Goal: Information Seeking & Learning: Learn about a topic

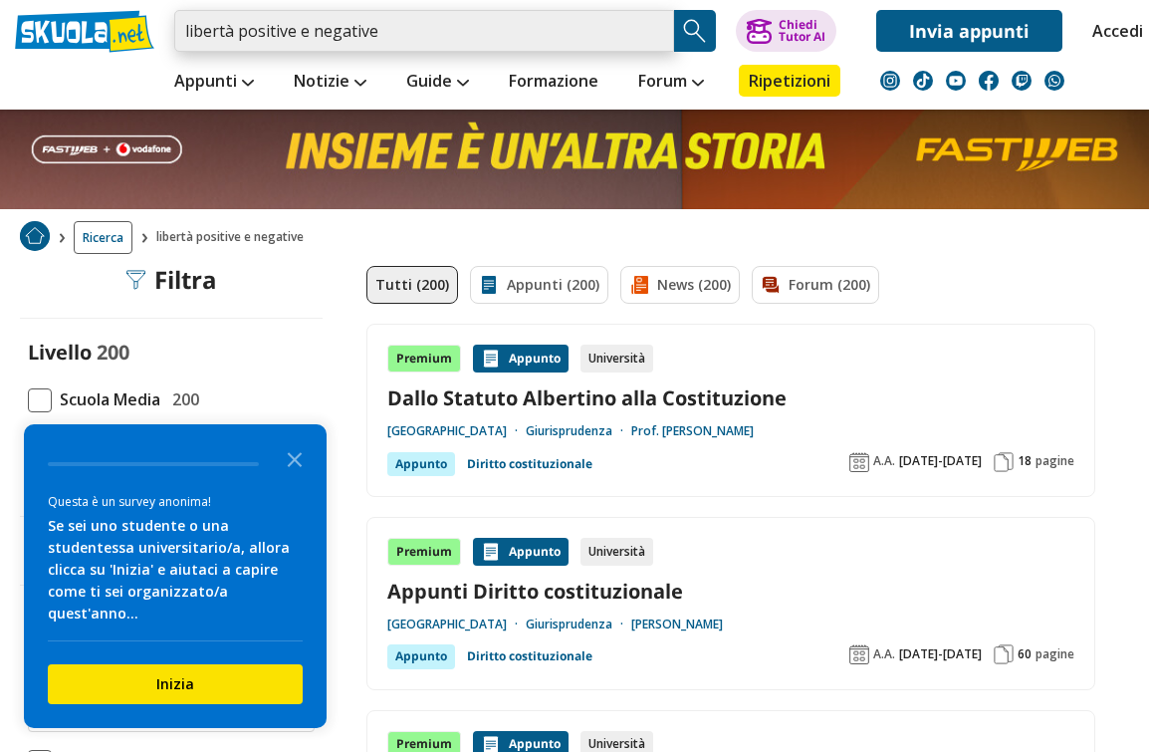
click at [651, 34] on input "libertà positive e negative" at bounding box center [424, 31] width 500 height 42
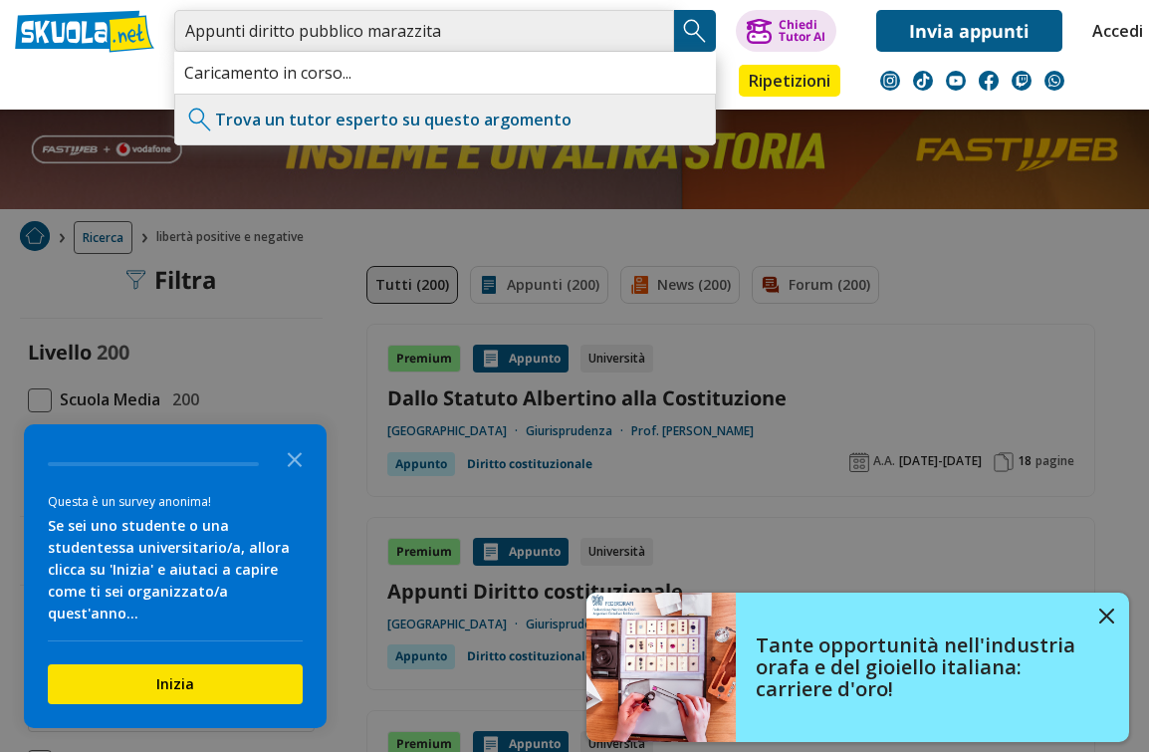
type input "Appunti diritto pubblico marazzita"
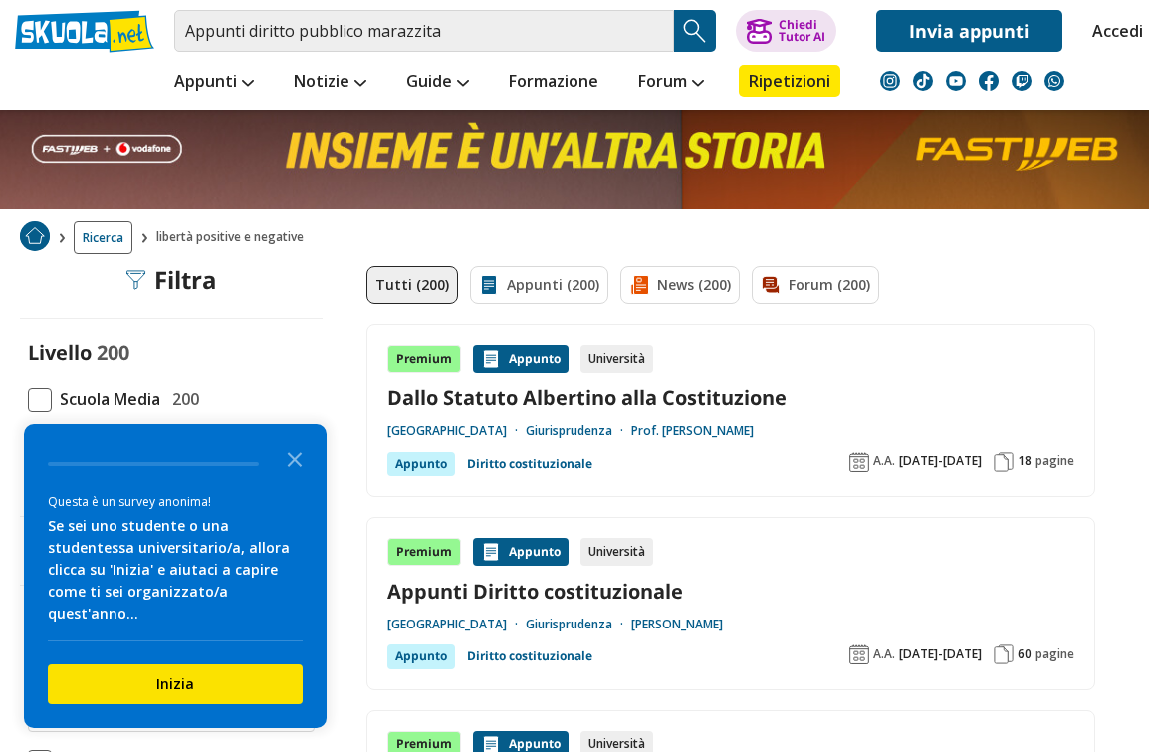
click at [1081, 270] on div "Tutti (200) Appunti (200) News (200) Forum (200)" at bounding box center [730, 295] width 729 height 58
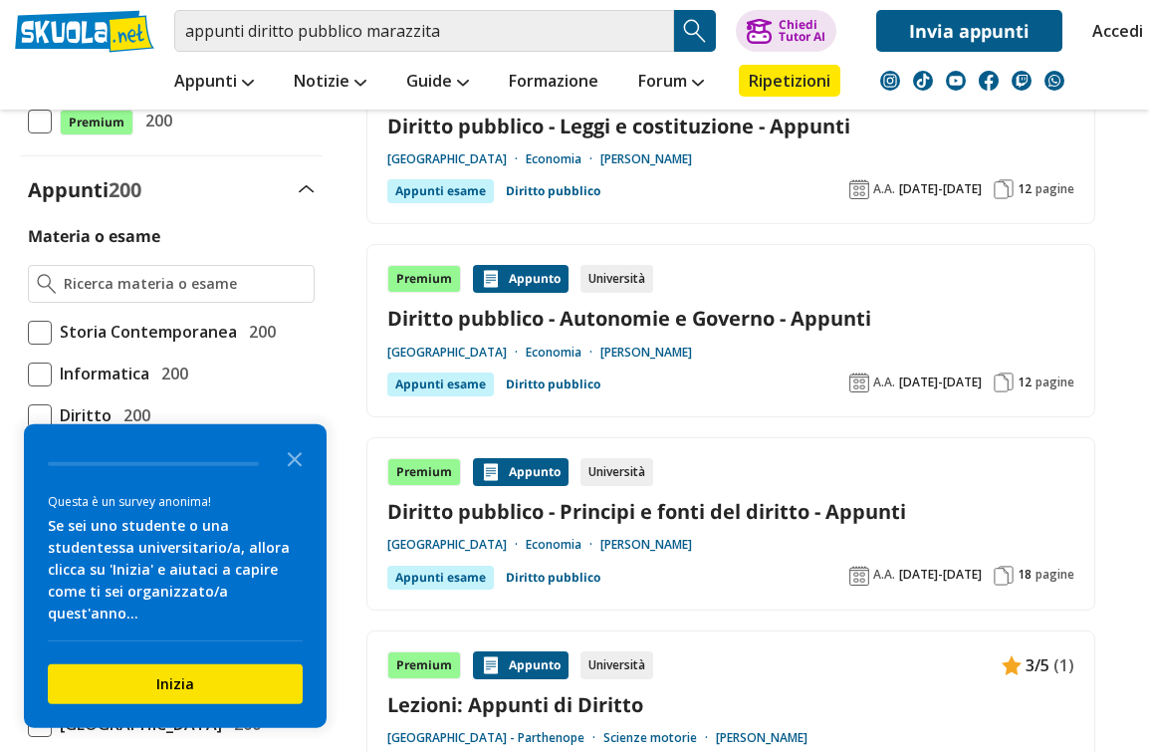
scroll to position [427, 0]
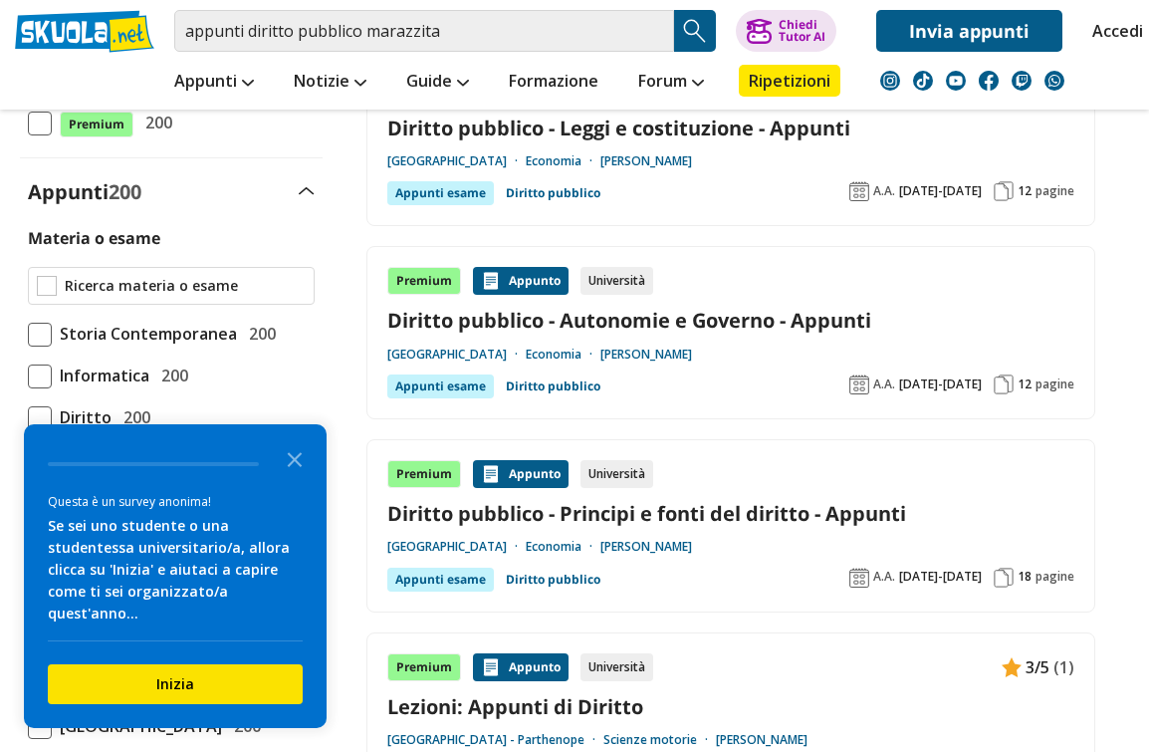
click at [263, 281] on input "Materia o esame" at bounding box center [185, 286] width 241 height 20
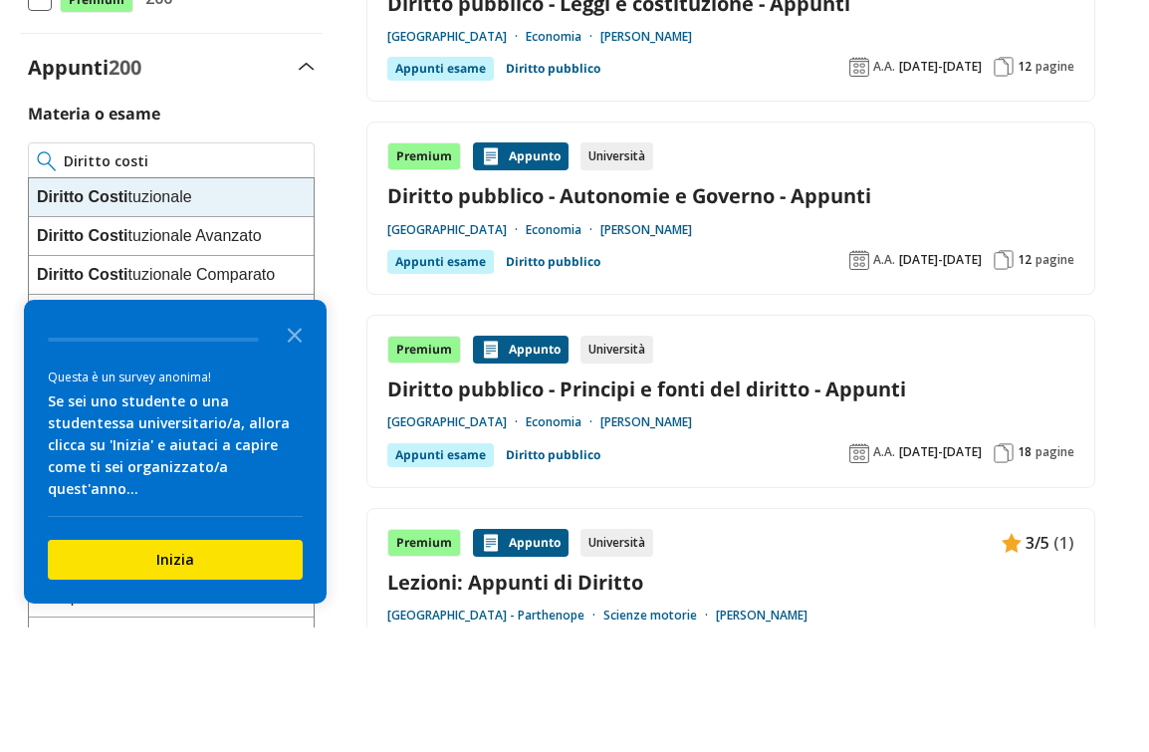
click at [243, 303] on div "Diritto Costi tuzionale" at bounding box center [171, 322] width 285 height 39
type input "Diritto Costituzionale"
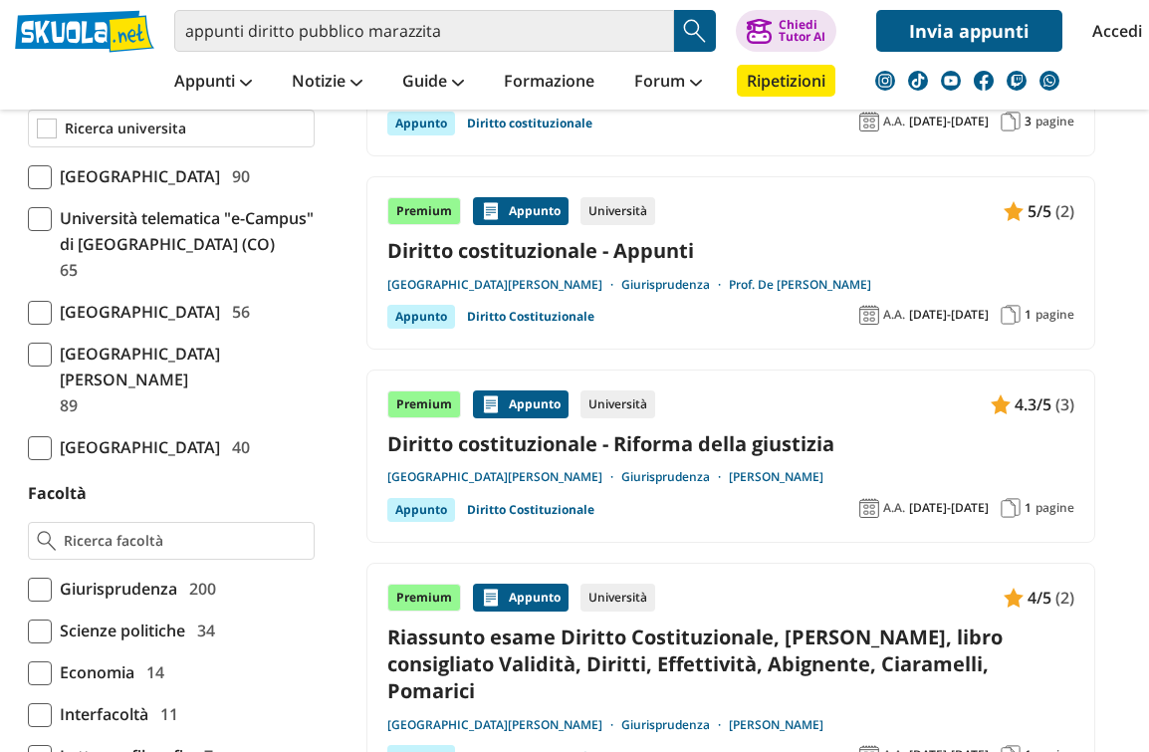
click at [237, 135] on input "Università" at bounding box center [185, 128] width 241 height 20
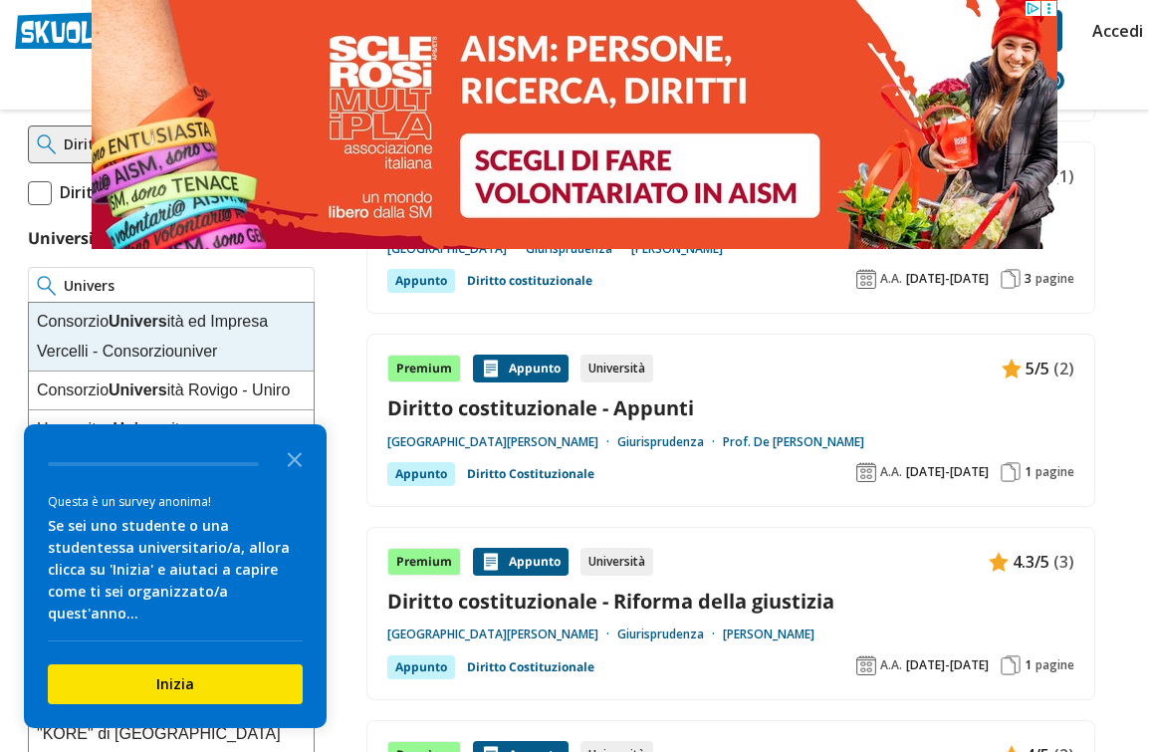
scroll to position [568, 0]
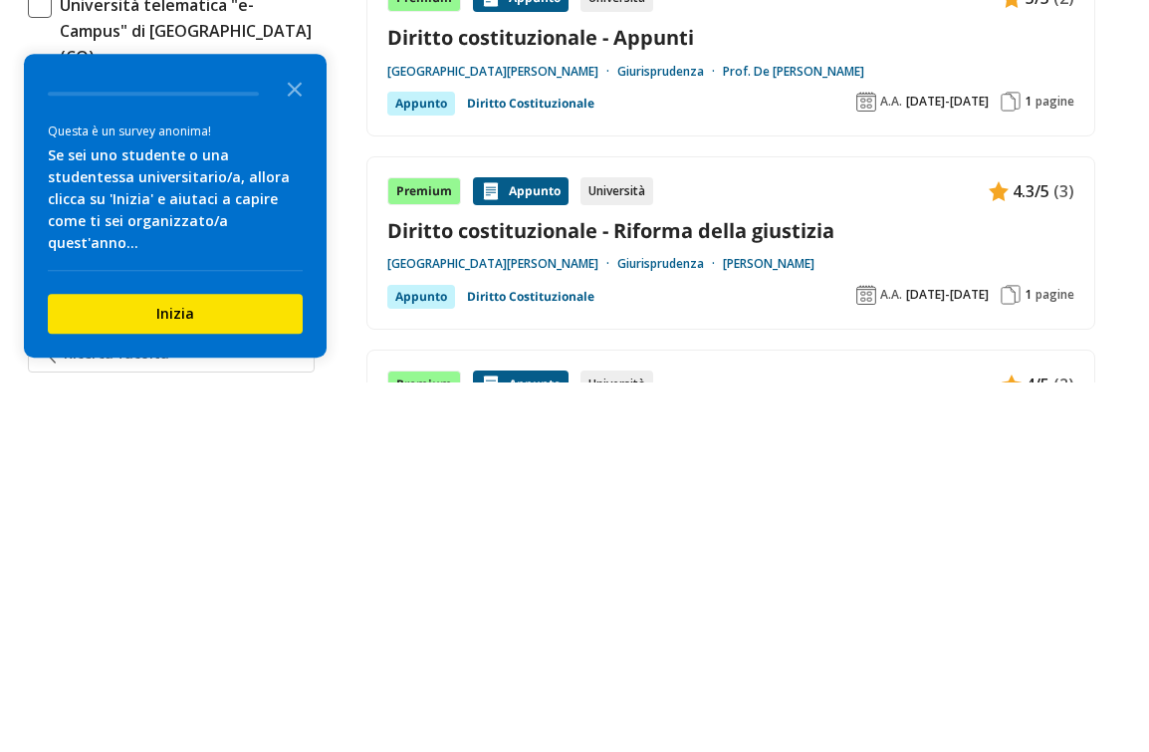
type input "[GEOGRAPHIC_DATA]"
click at [294, 452] on polygon "Close the survey" at bounding box center [295, 459] width 15 height 15
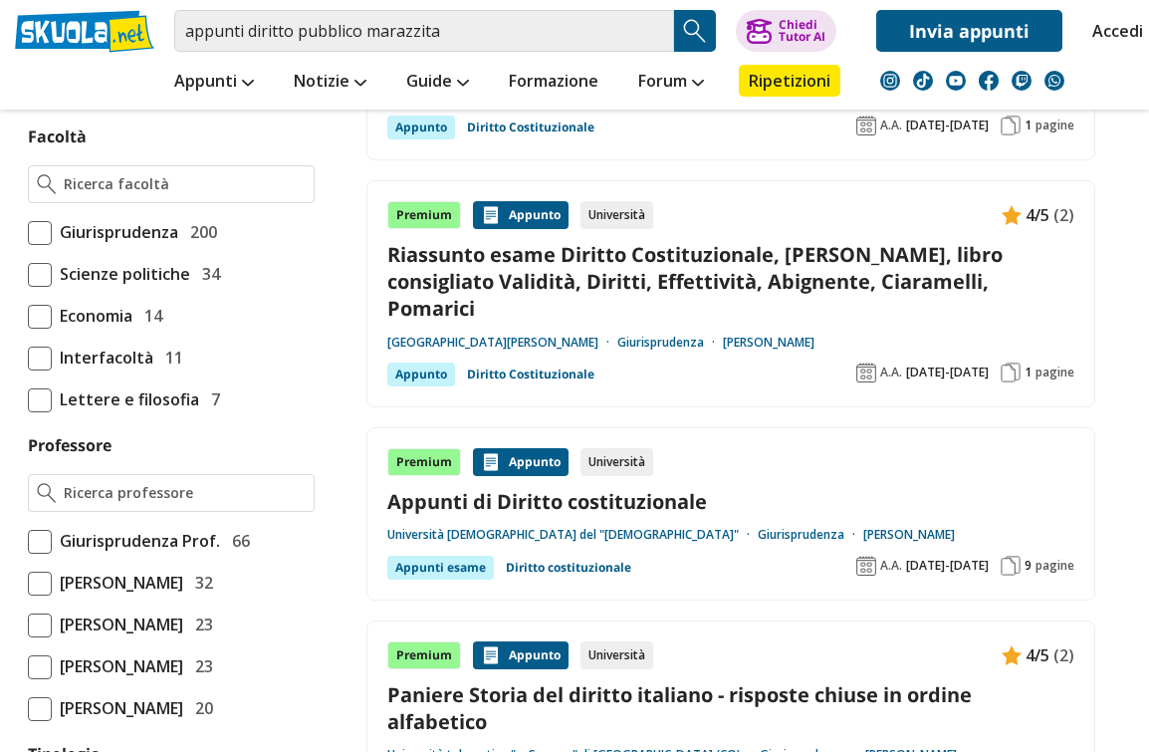
scroll to position [1109, 0]
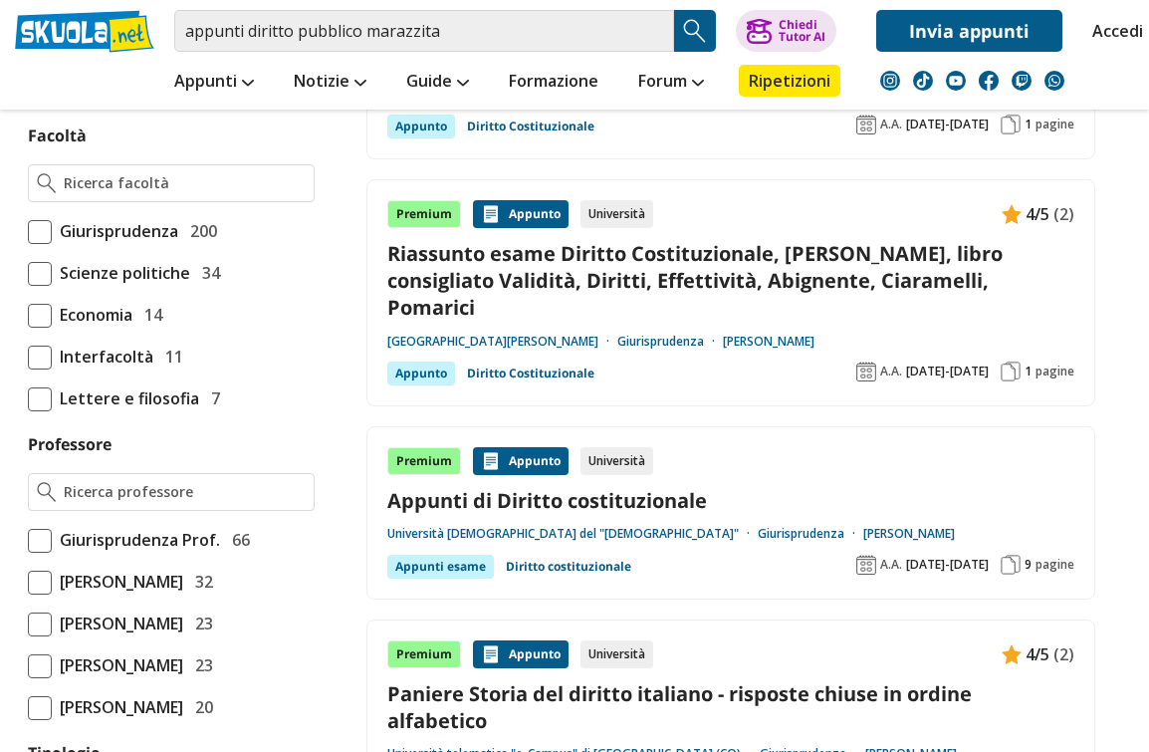
click at [49, 244] on span at bounding box center [40, 232] width 24 height 24
click at [28, 231] on input "Giurisprudenza 200" at bounding box center [28, 231] width 0 height 0
checkbox input "true"
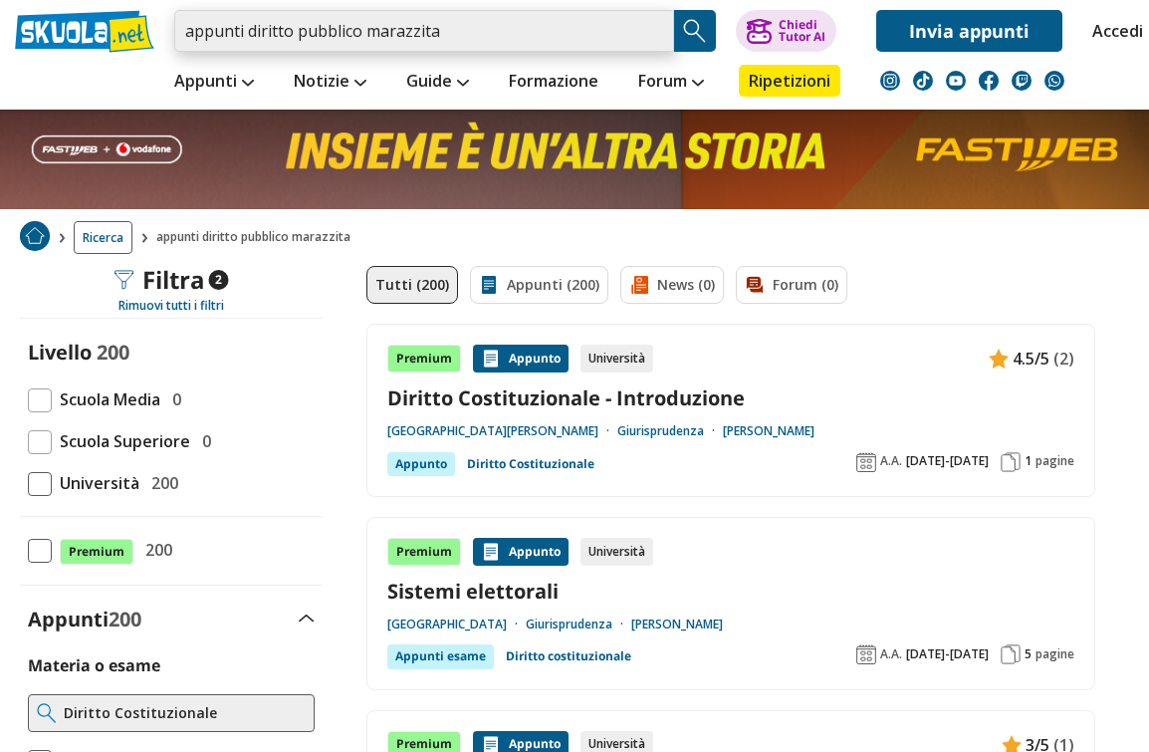
click at [538, 37] on input "appunti diritto pubblico marazzita" at bounding box center [424, 31] width 500 height 42
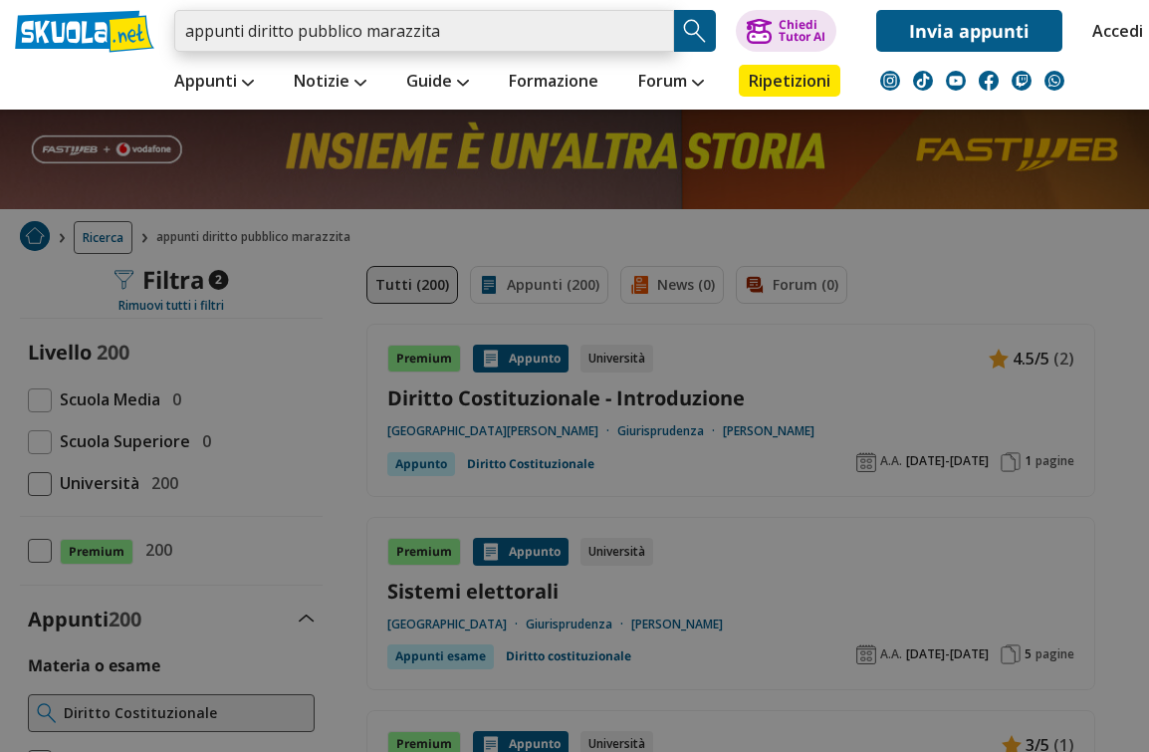
click at [651, 28] on input "appunti diritto pubblico marazzita" at bounding box center [424, 31] width 500 height 42
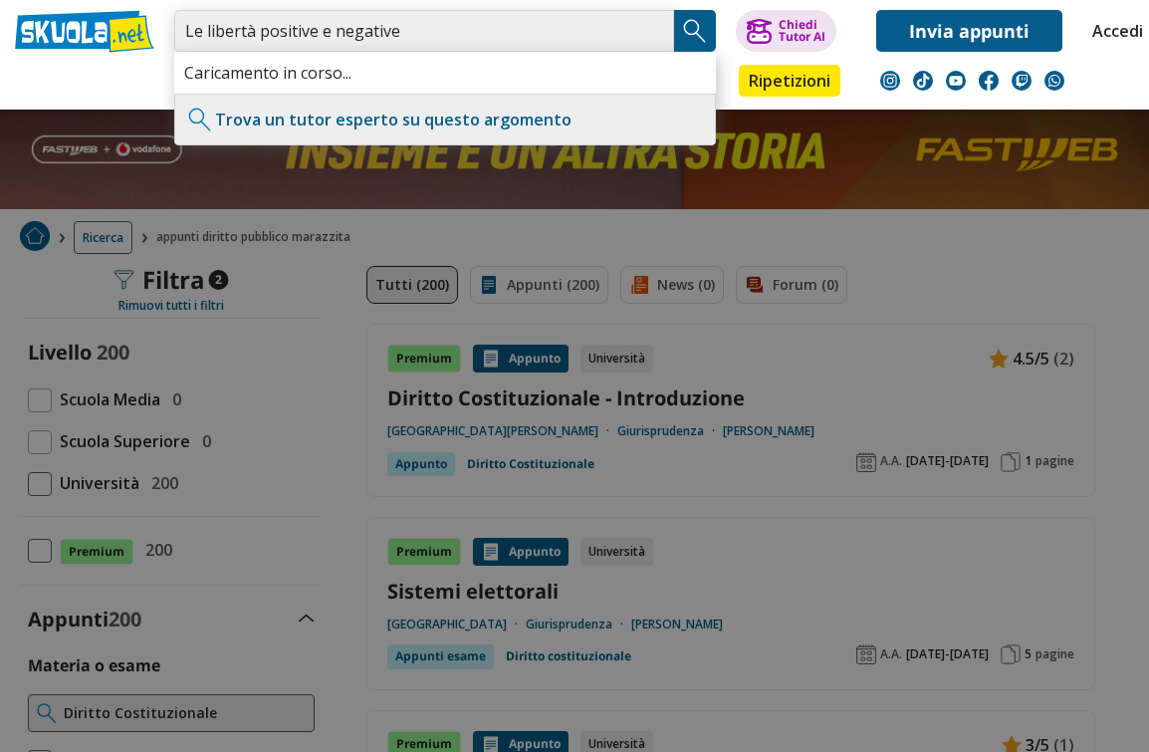
type input "Le libertà positive e negative"
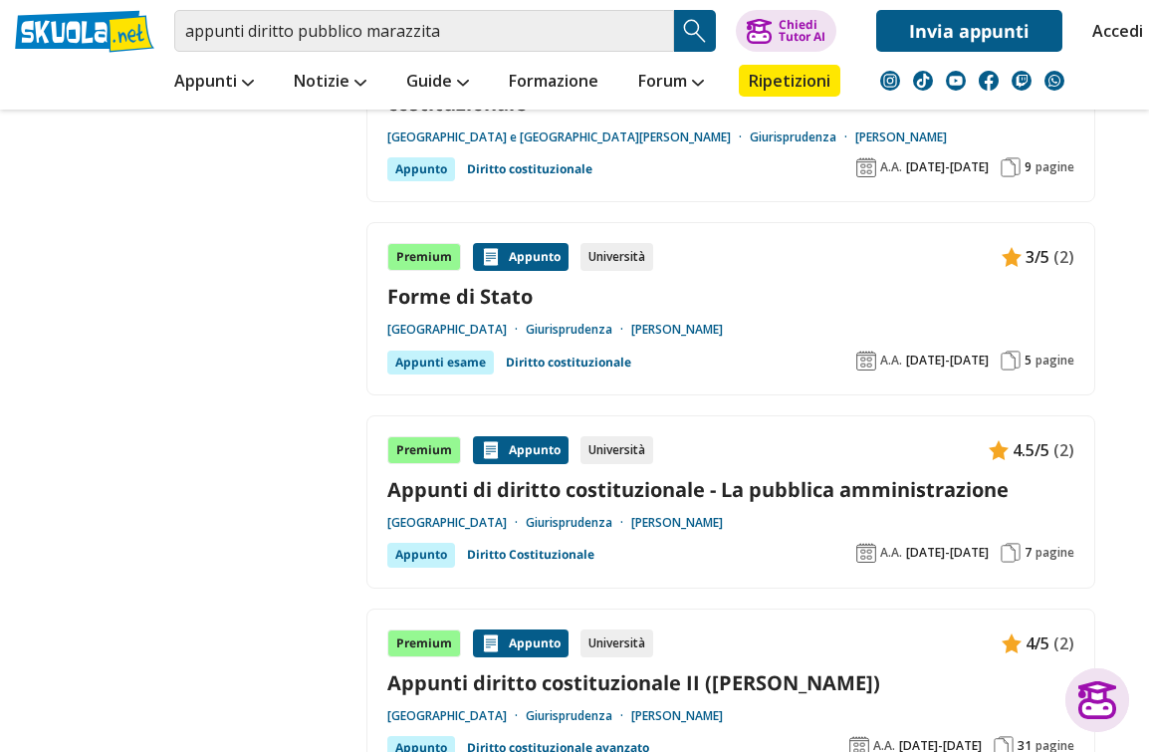
scroll to position [2717, 0]
